Goal: Task Accomplishment & Management: Manage account settings

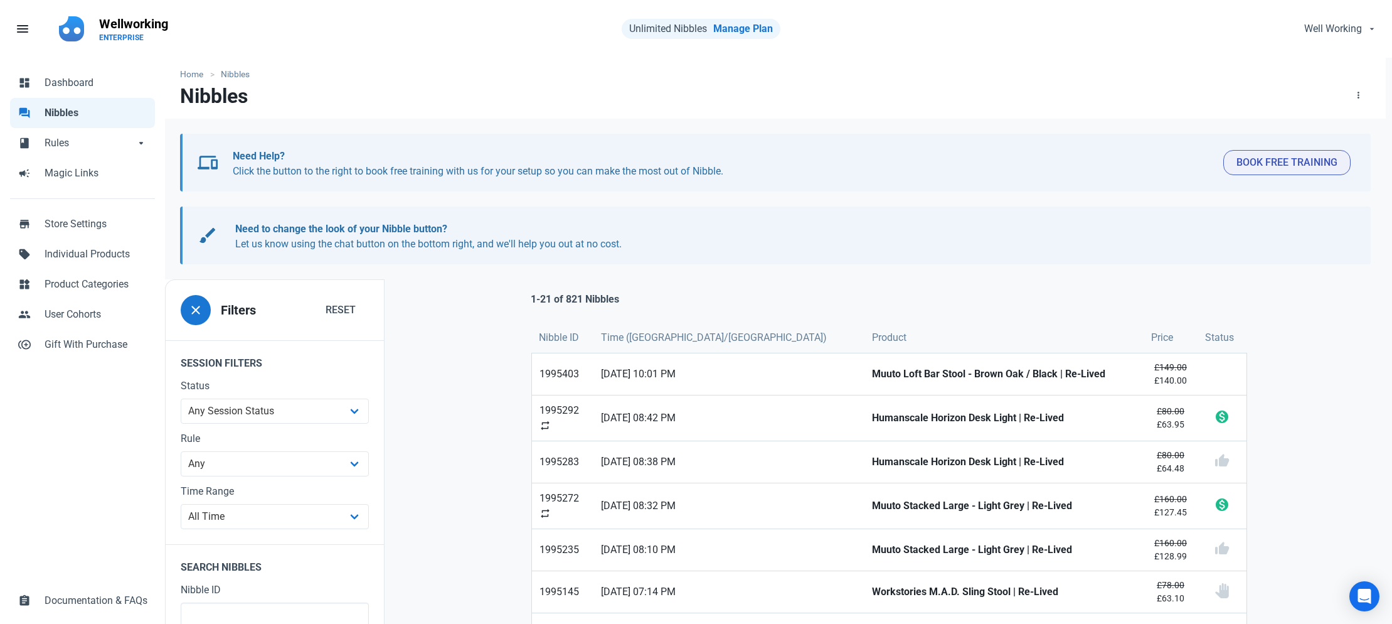
click at [54, 115] on span "Nibbles" at bounding box center [96, 112] width 103 height 15
click at [97, 80] on span "Dashboard" at bounding box center [96, 82] width 103 height 15
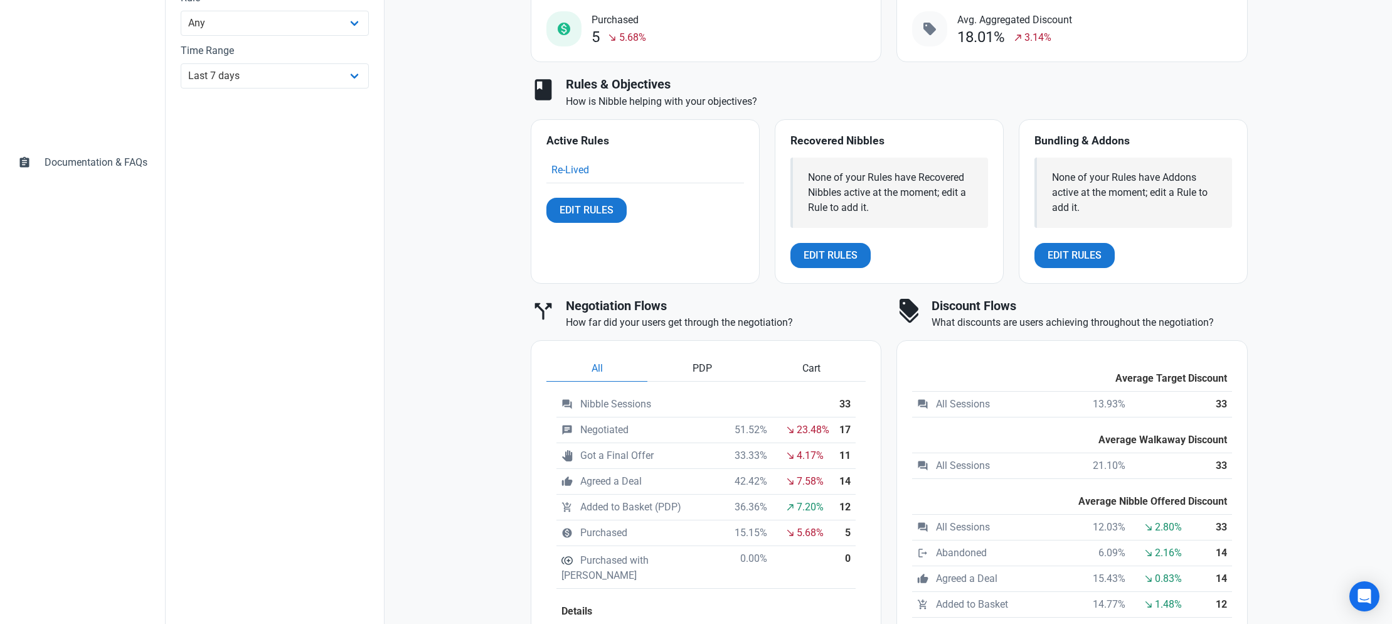
scroll to position [548, 0]
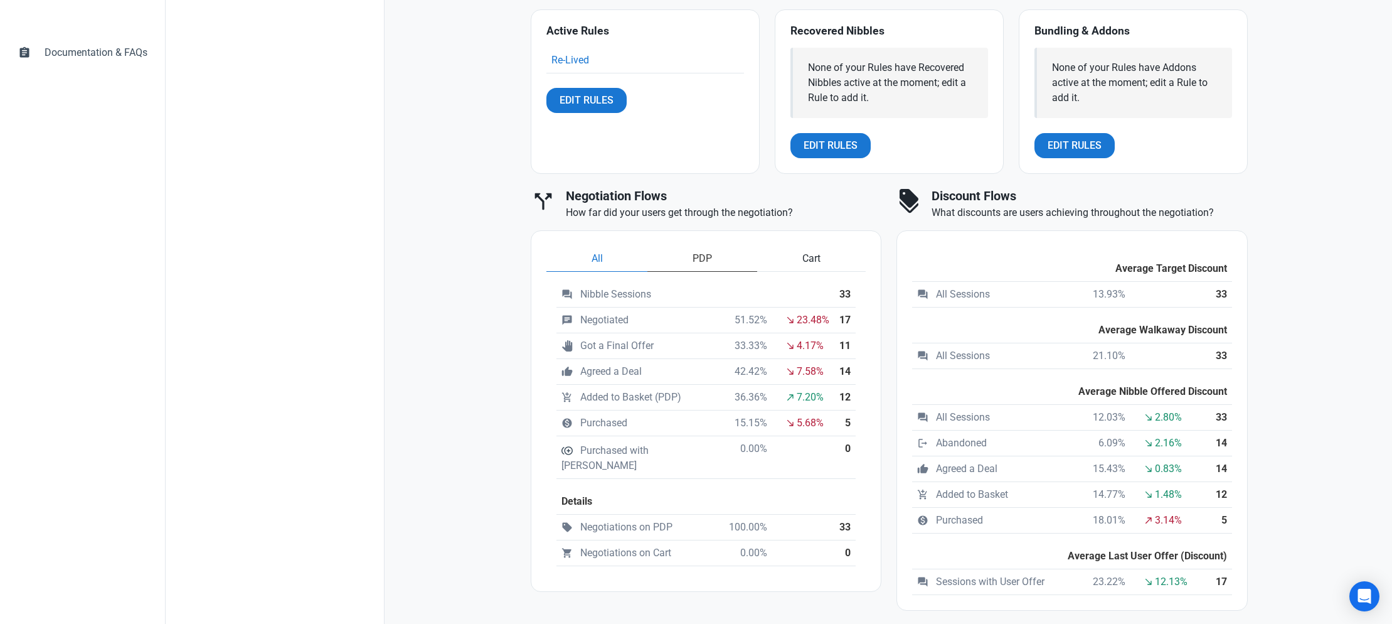
click at [703, 261] on span "PDP" at bounding box center [702, 258] width 19 height 15
click at [593, 253] on span "All" at bounding box center [597, 258] width 11 height 15
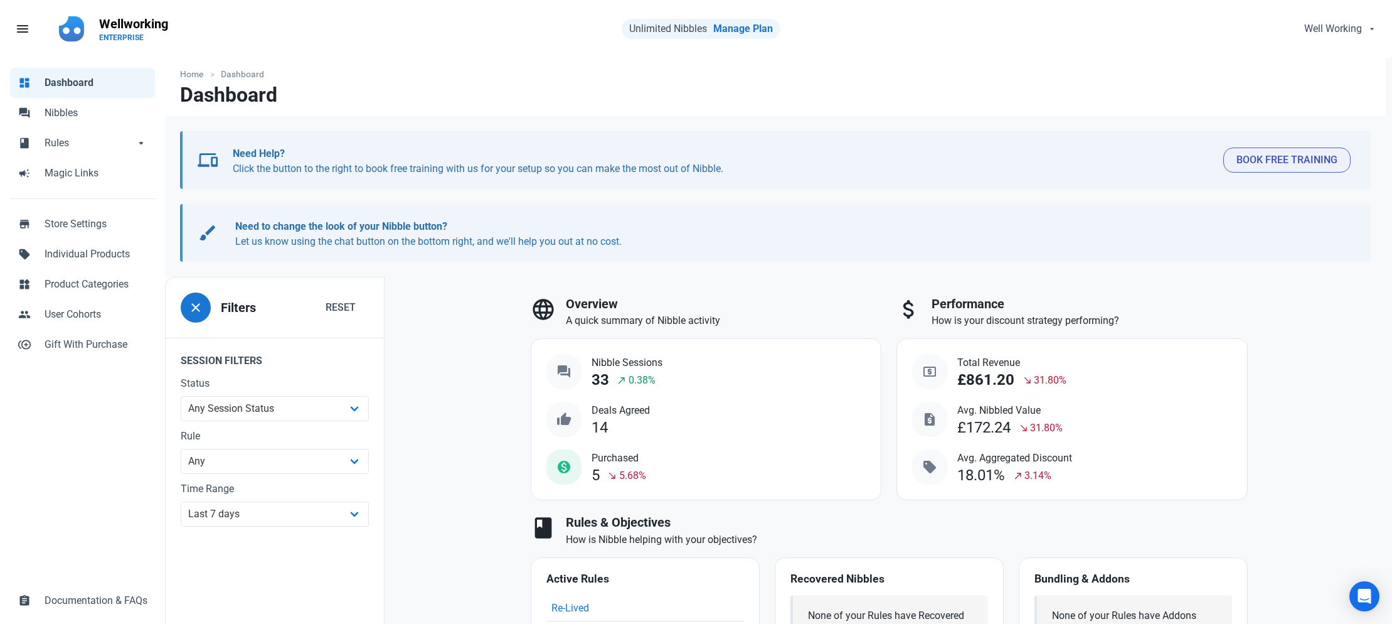
scroll to position [106, 0]
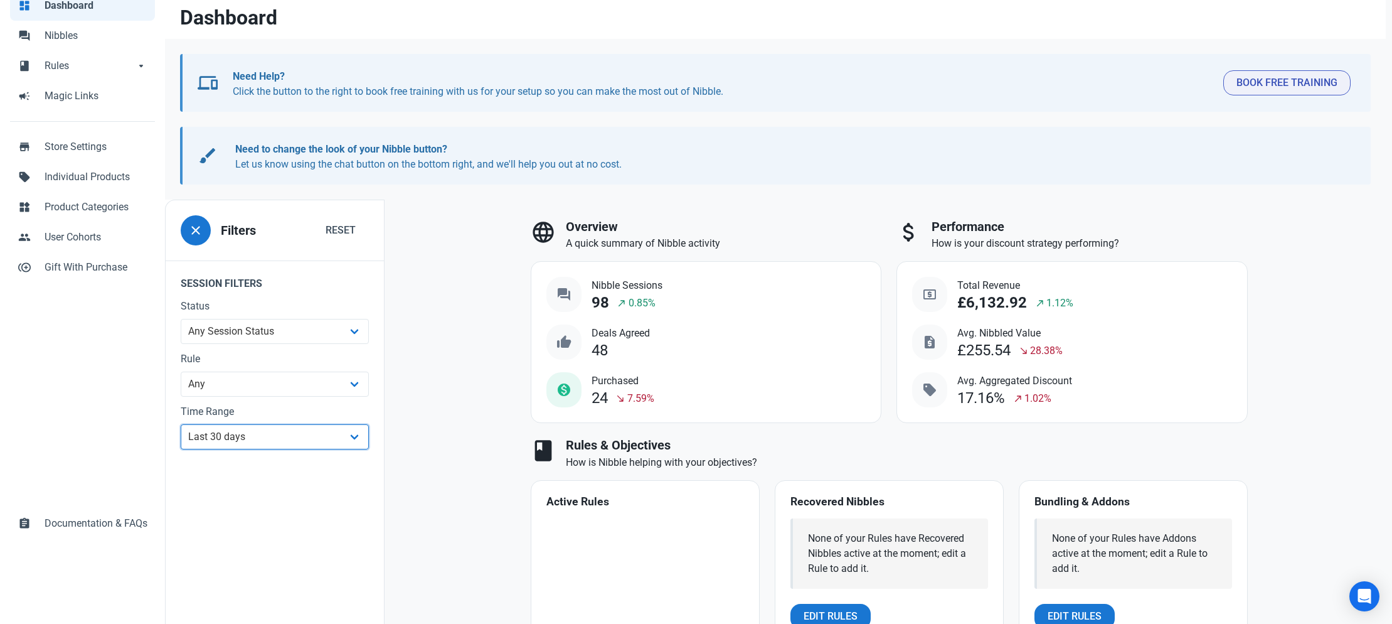
scroll to position [158, 0]
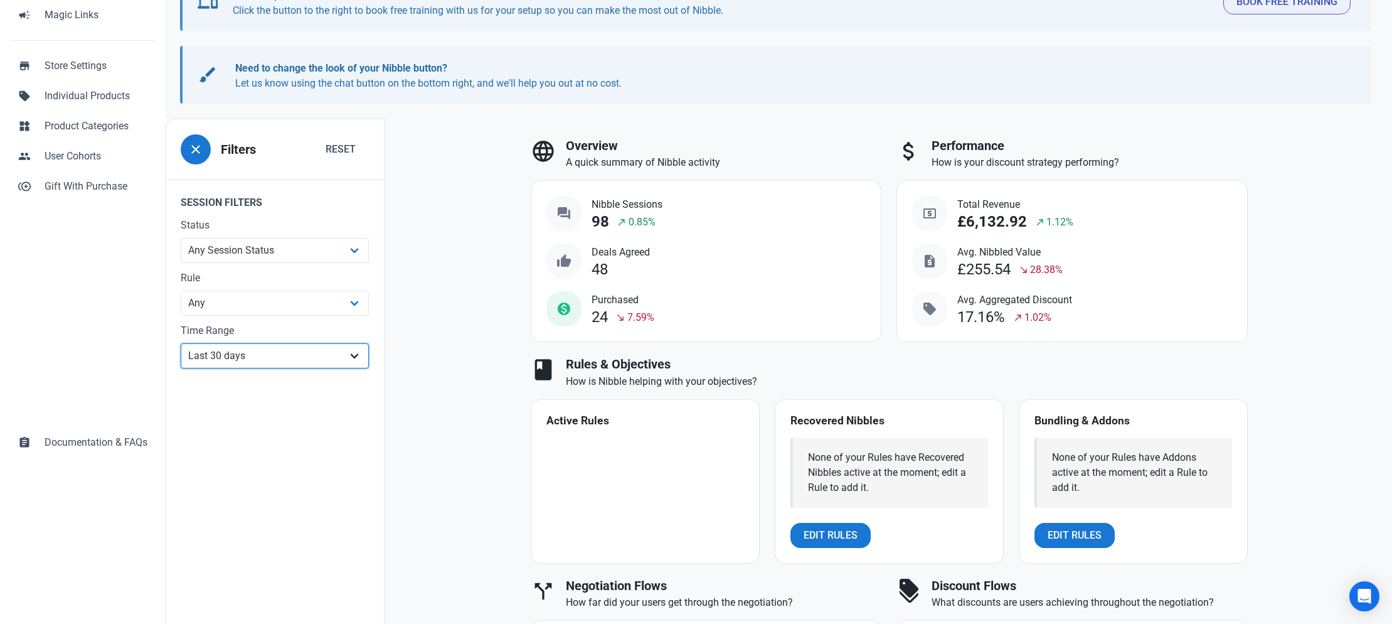
select select "180d"
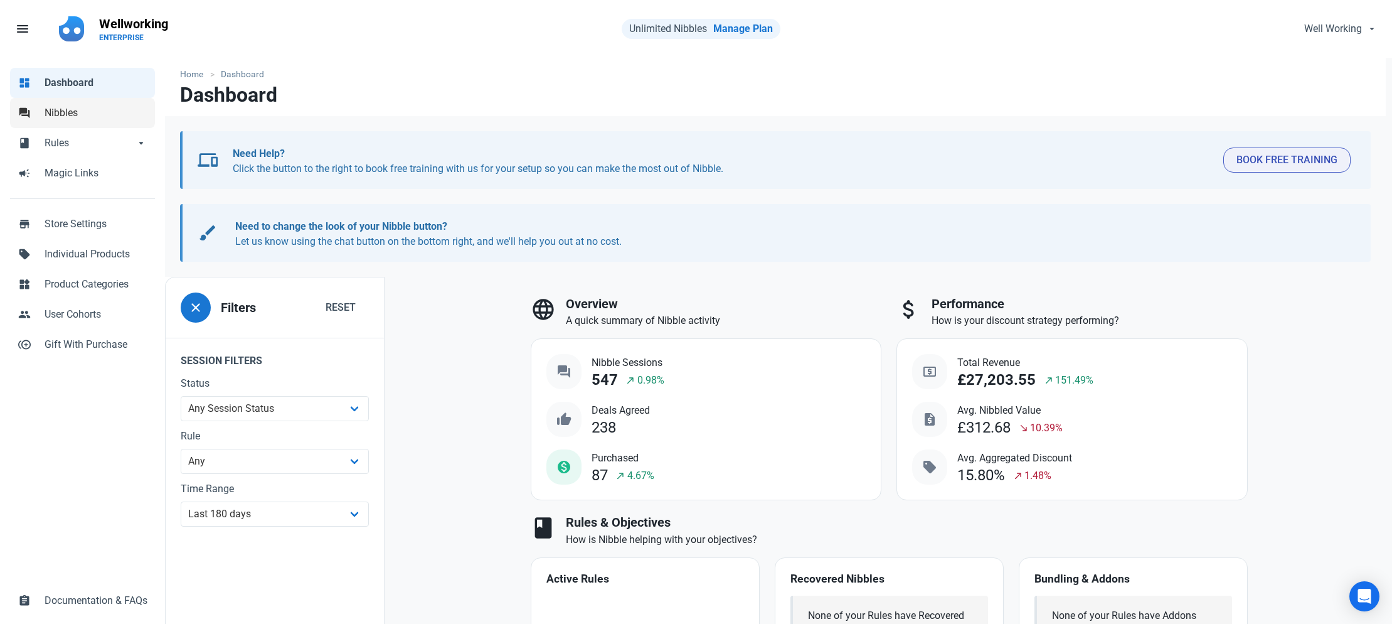
click at [51, 109] on span "Nibbles" at bounding box center [96, 112] width 103 height 15
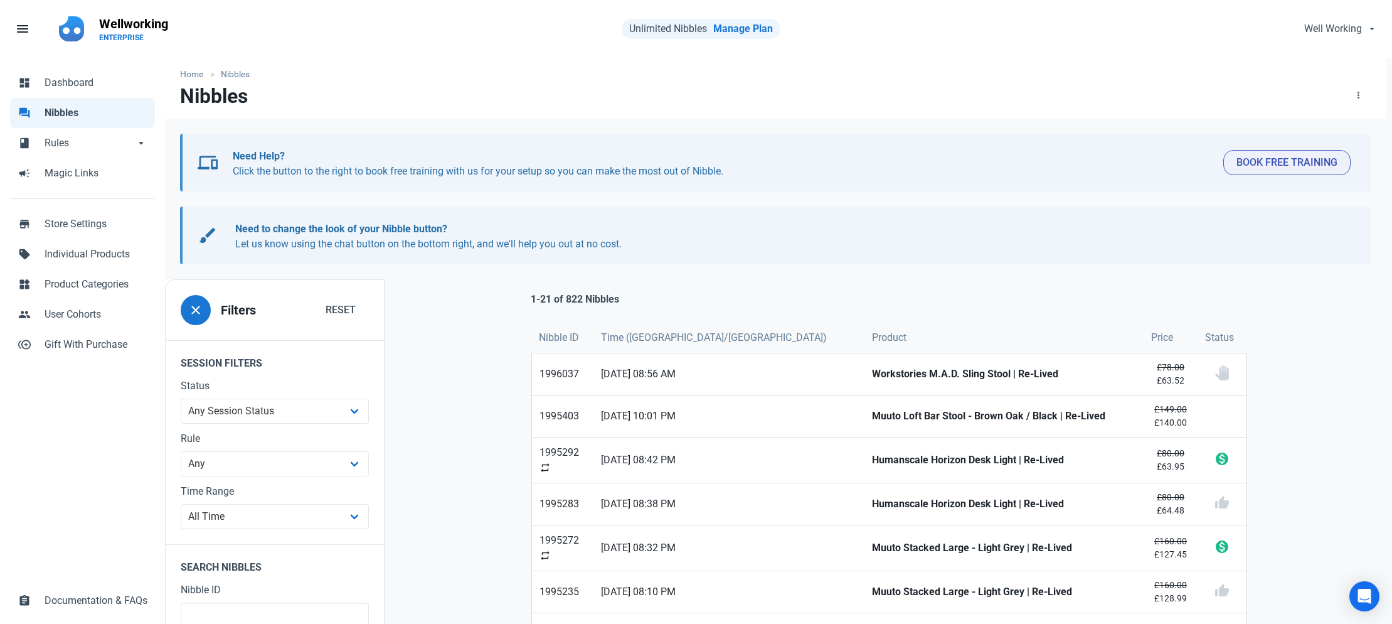
scroll to position [102, 0]
